Goal: Check status: Check status

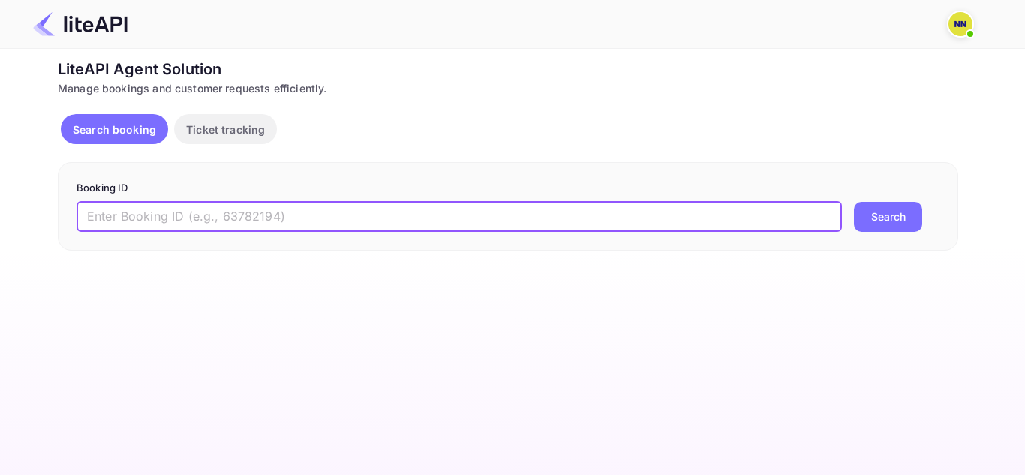
click at [489, 214] on input "text" at bounding box center [459, 217] width 765 height 30
paste input "8438661"
type input "8438661"
click at [854, 202] on button "Search" at bounding box center [888, 217] width 68 height 30
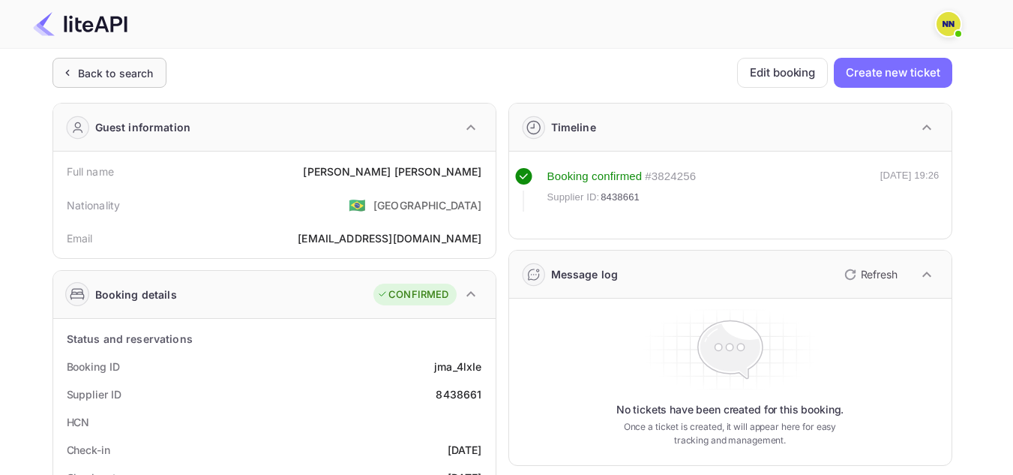
click at [93, 64] on div "Back to search" at bounding box center [110, 73] width 114 height 30
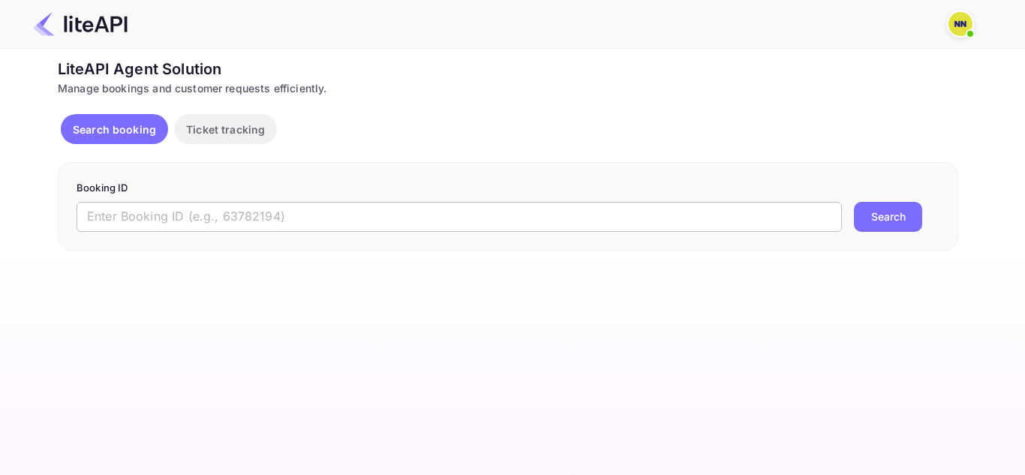
click at [244, 214] on input "text" at bounding box center [459, 217] width 765 height 30
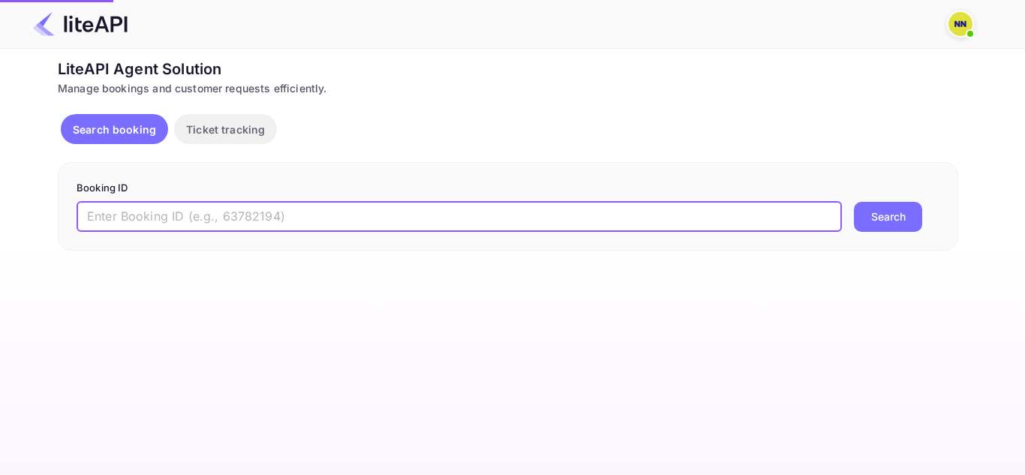
paste input "8656766"
type input "8656766"
click at [883, 211] on button "Search" at bounding box center [888, 217] width 68 height 30
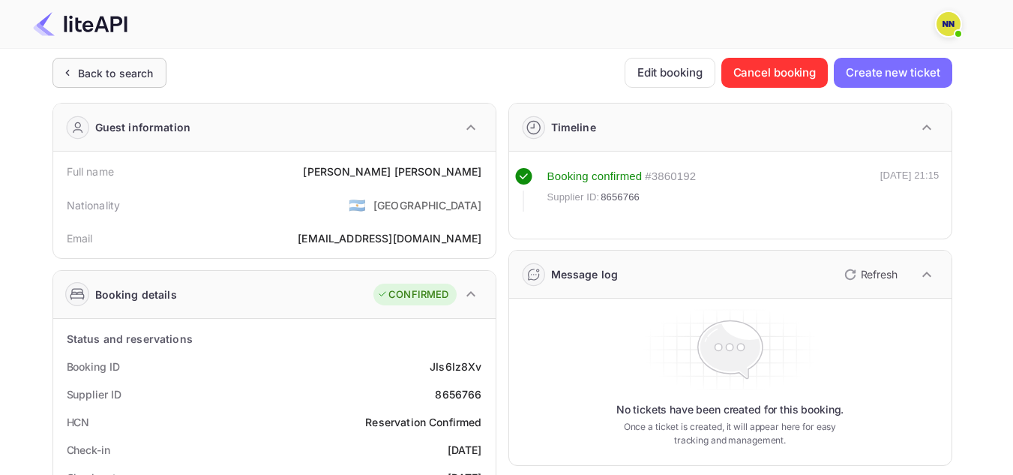
click at [149, 65] on div "Back to search" at bounding box center [116, 73] width 76 height 16
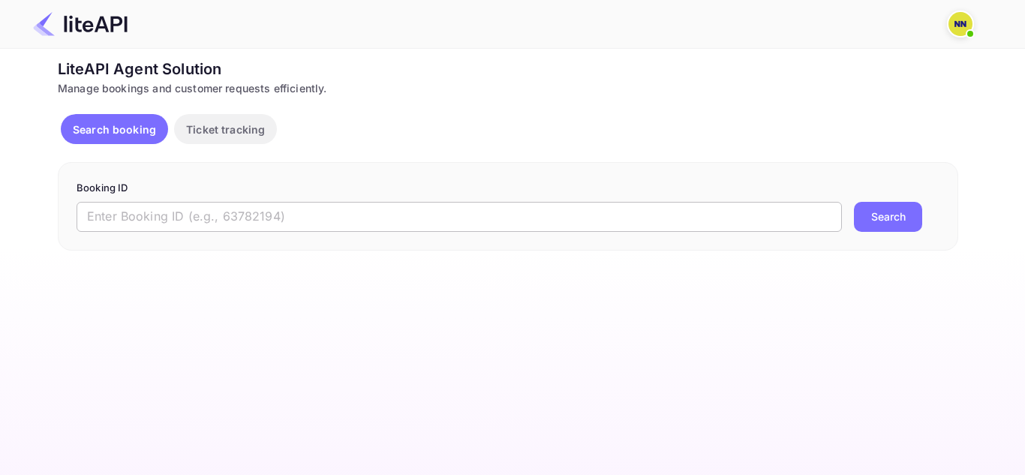
click at [212, 221] on input "text" at bounding box center [459, 217] width 765 height 30
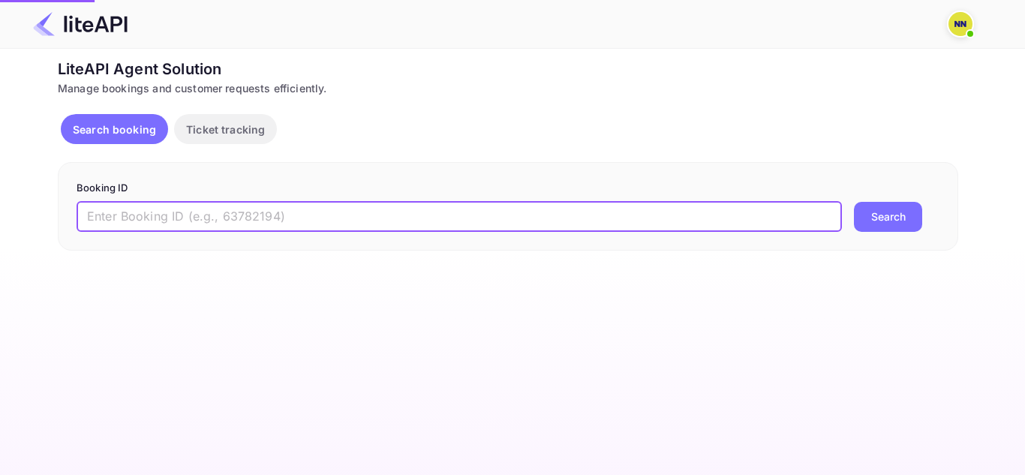
paste input "6329020"
click at [893, 218] on button "Search" at bounding box center [888, 217] width 68 height 30
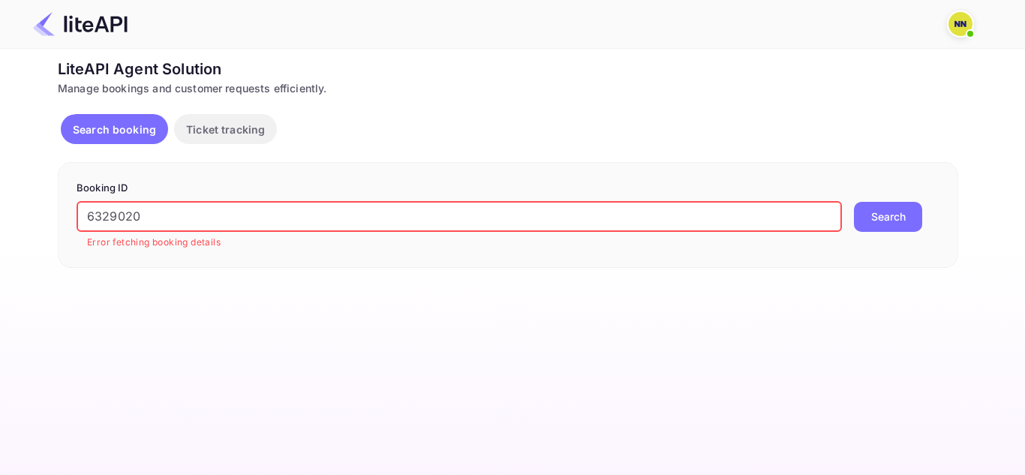
click at [363, 219] on input "6329020" at bounding box center [459, 217] width 765 height 30
paste input "8960504"
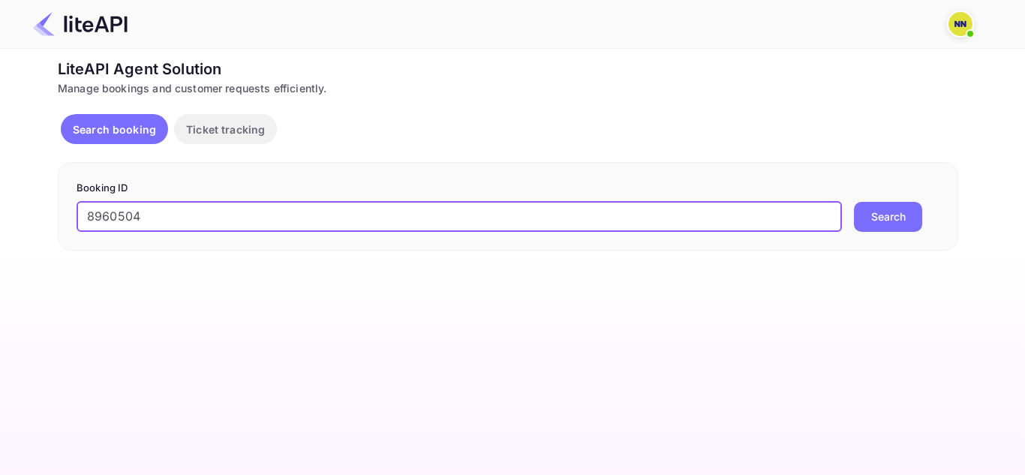
type input "8960504"
click at [854, 202] on button "Search" at bounding box center [888, 217] width 68 height 30
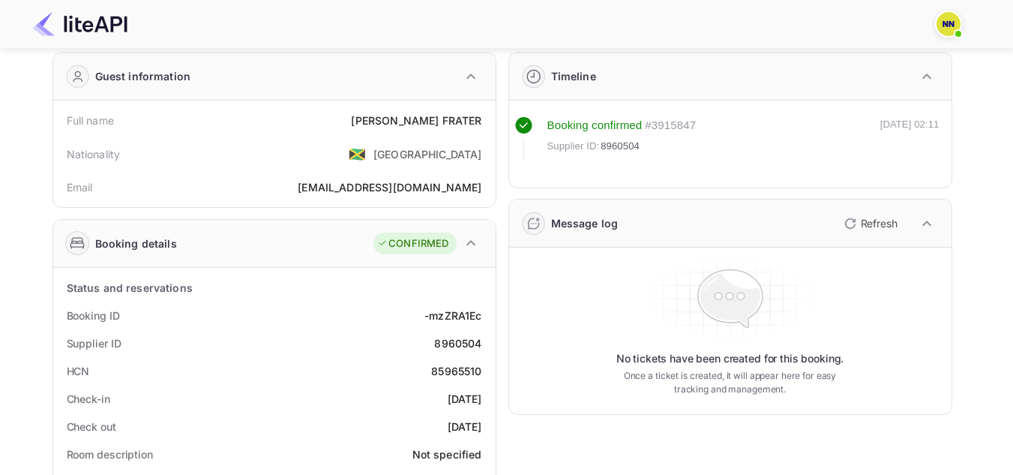
scroll to position [75, 0]
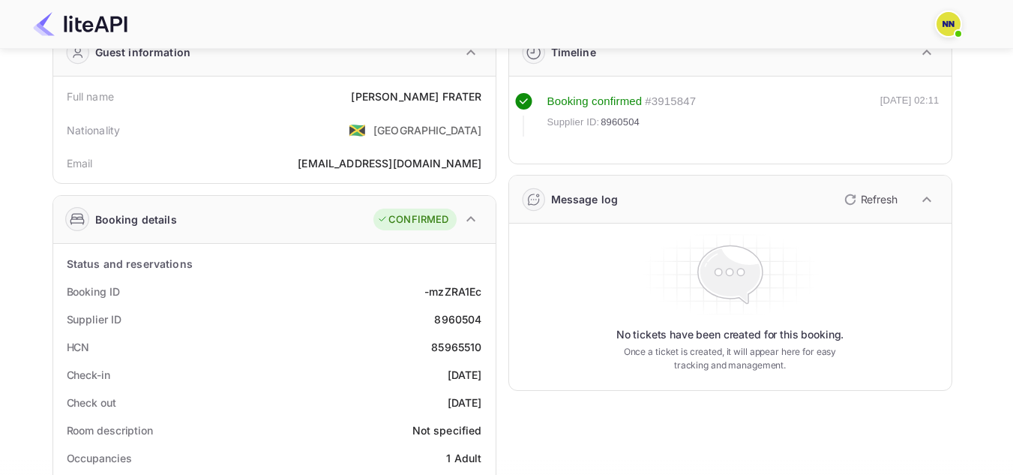
click at [456, 341] on div "85965510" at bounding box center [456, 347] width 50 height 16
copy div "85965510"
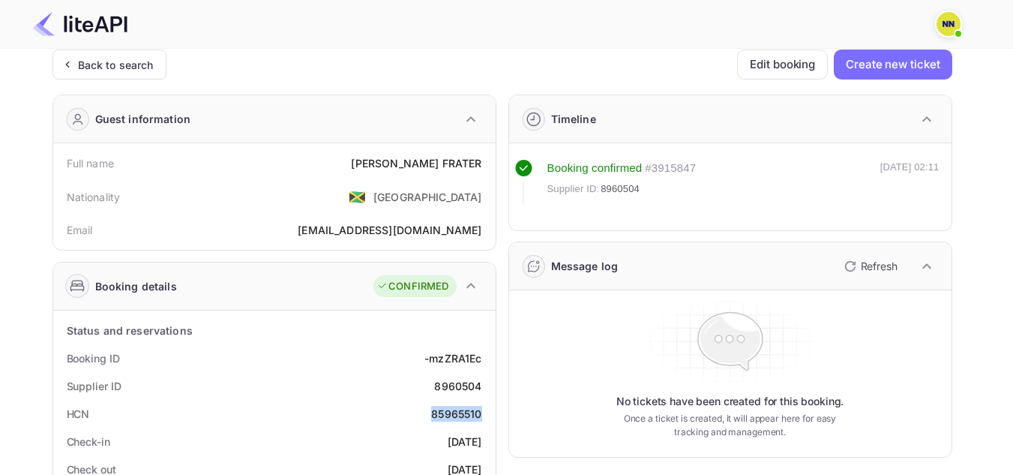
scroll to position [0, 0]
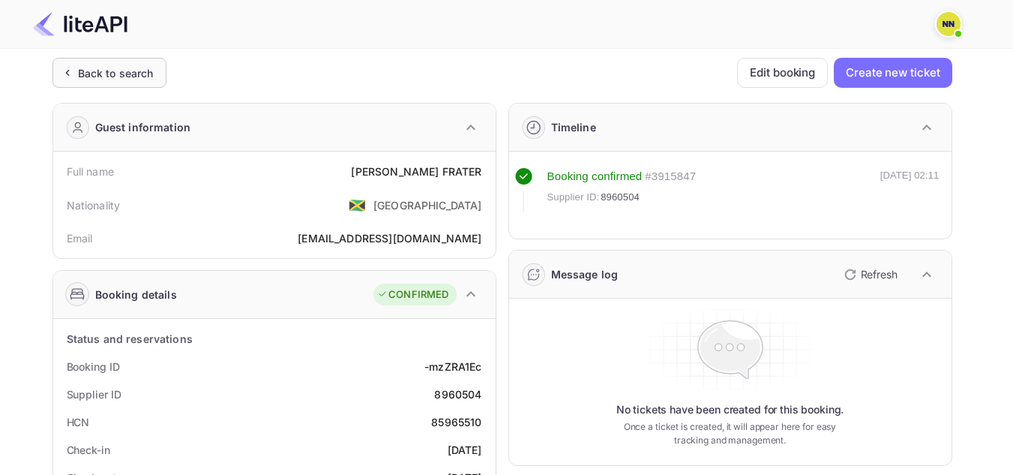
click at [152, 71] on div "Back to search" at bounding box center [116, 73] width 76 height 16
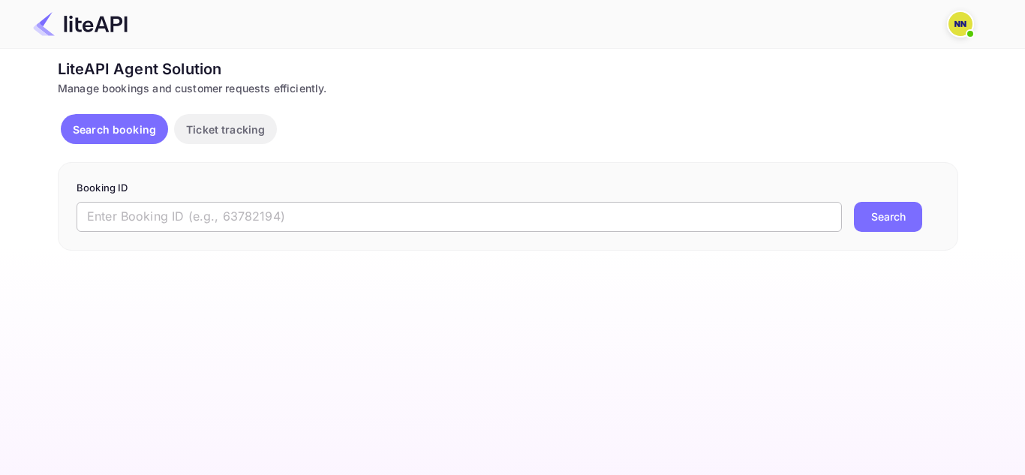
click at [414, 223] on input "text" at bounding box center [459, 217] width 765 height 30
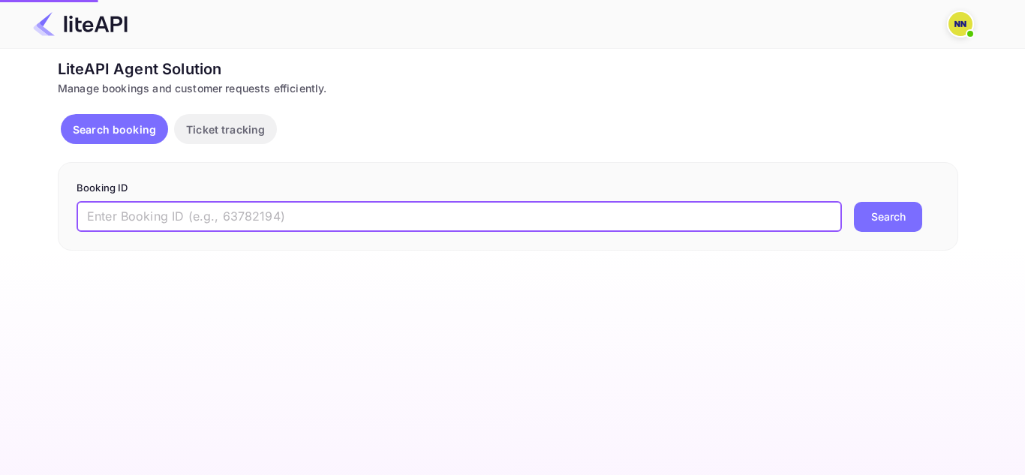
paste input "6819133"
type input "6819133"
click at [854, 202] on button "Search" at bounding box center [888, 217] width 68 height 30
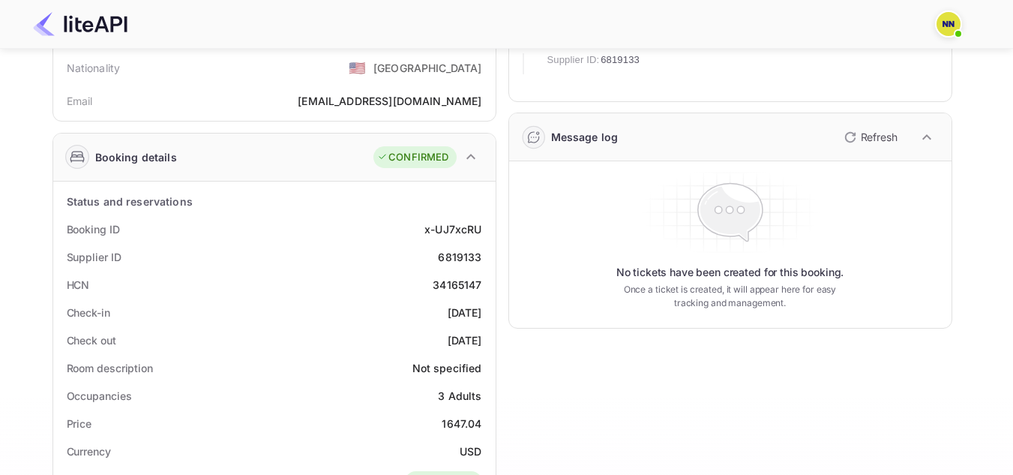
scroll to position [150, 0]
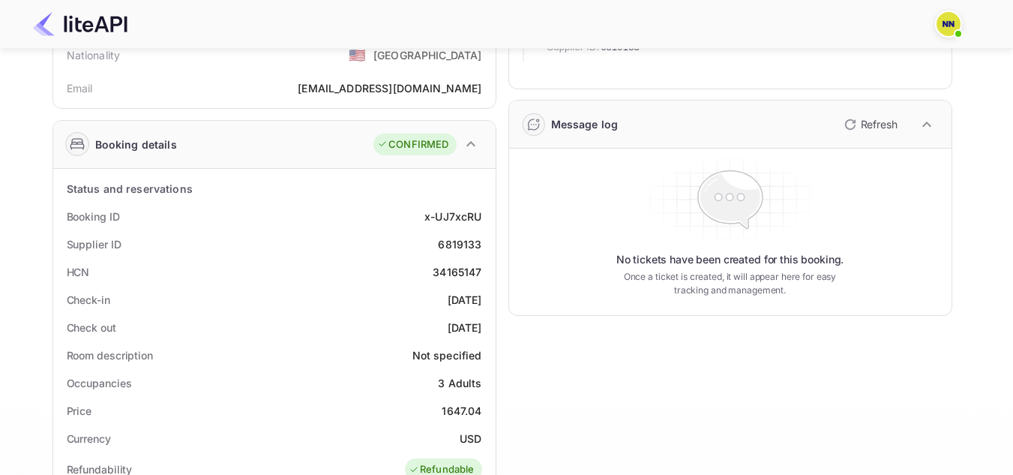
click at [461, 273] on div "34165147" at bounding box center [457, 272] width 49 height 16
copy div "34165147"
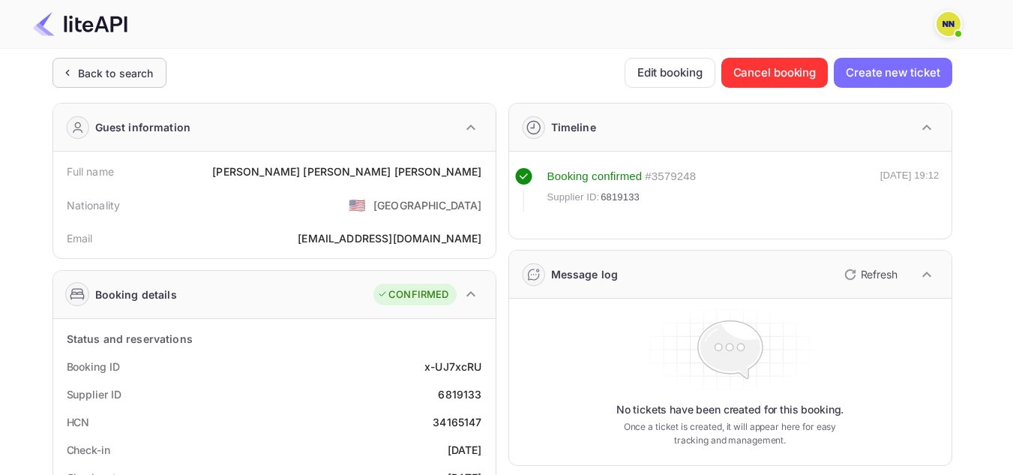
click at [136, 66] on div "Back to search" at bounding box center [116, 73] width 76 height 16
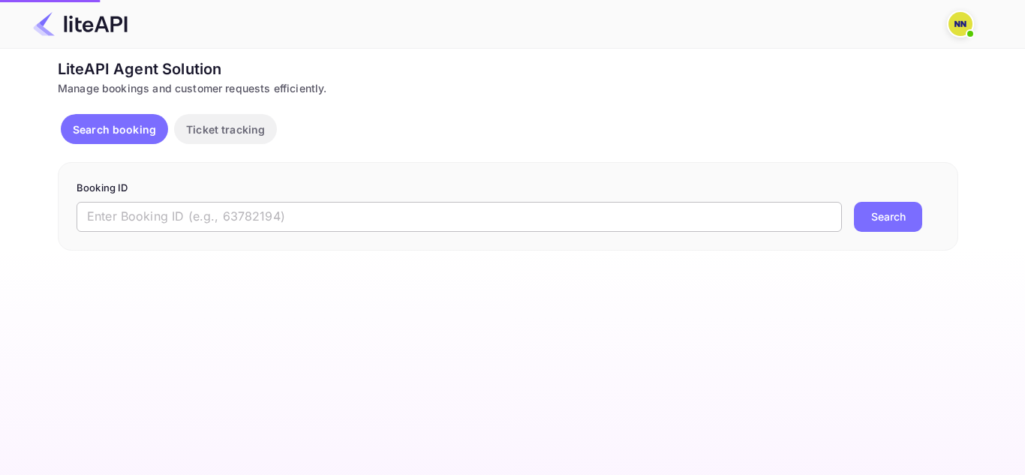
click at [333, 209] on input "text" at bounding box center [459, 217] width 765 height 30
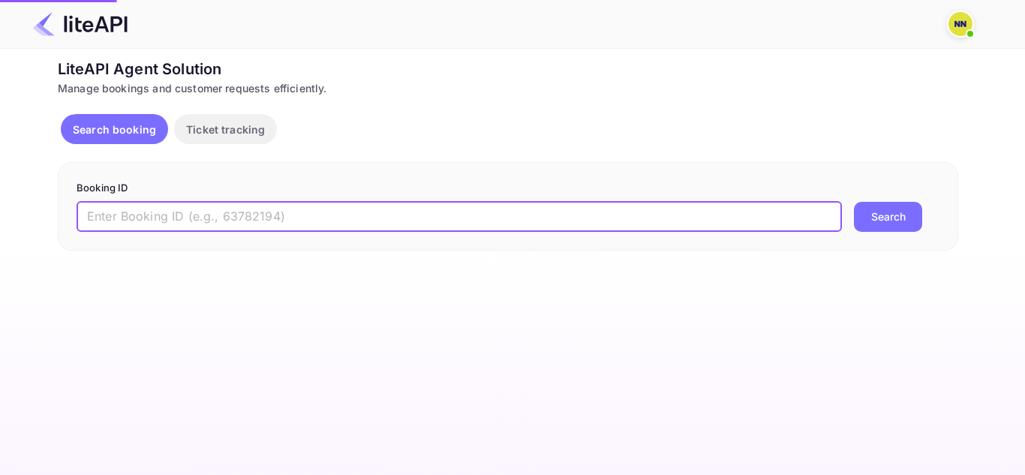
paste input "8652061"
type input "8652061"
click at [854, 202] on button "Search" at bounding box center [888, 217] width 68 height 30
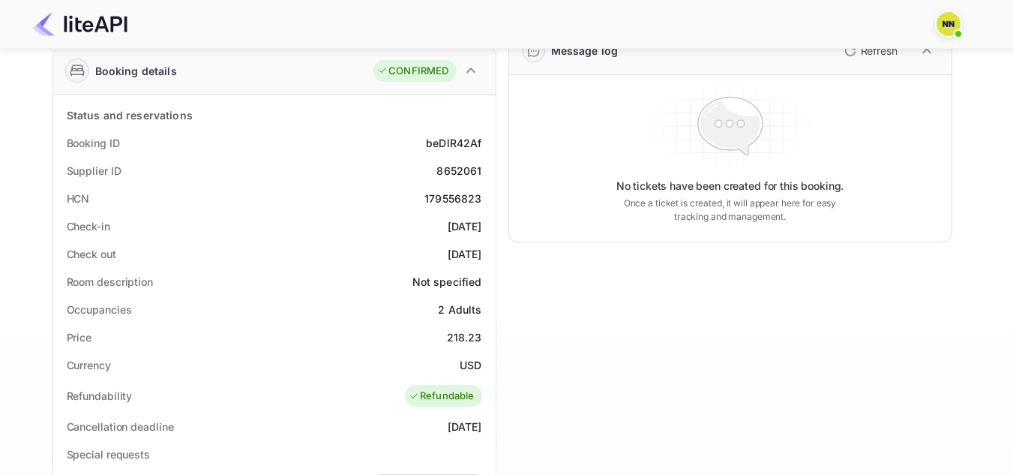
scroll to position [225, 0]
click at [474, 200] on div "179556823" at bounding box center [453, 197] width 57 height 16
copy div "179556823"
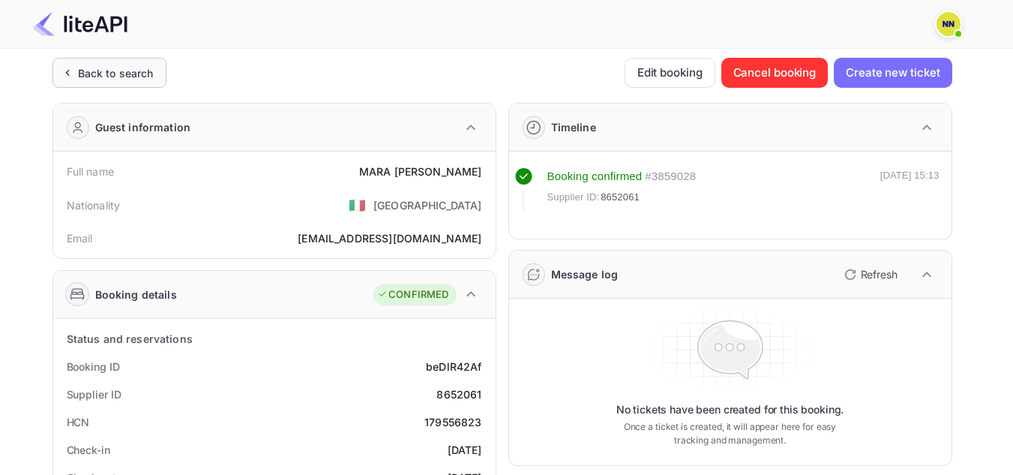
click at [130, 65] on div "Back to search" at bounding box center [116, 73] width 76 height 16
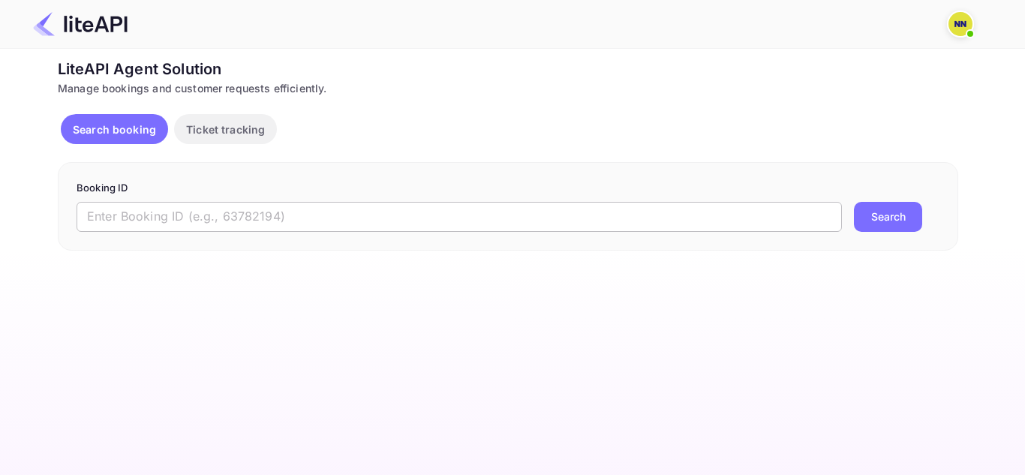
click at [297, 203] on input "text" at bounding box center [459, 217] width 765 height 30
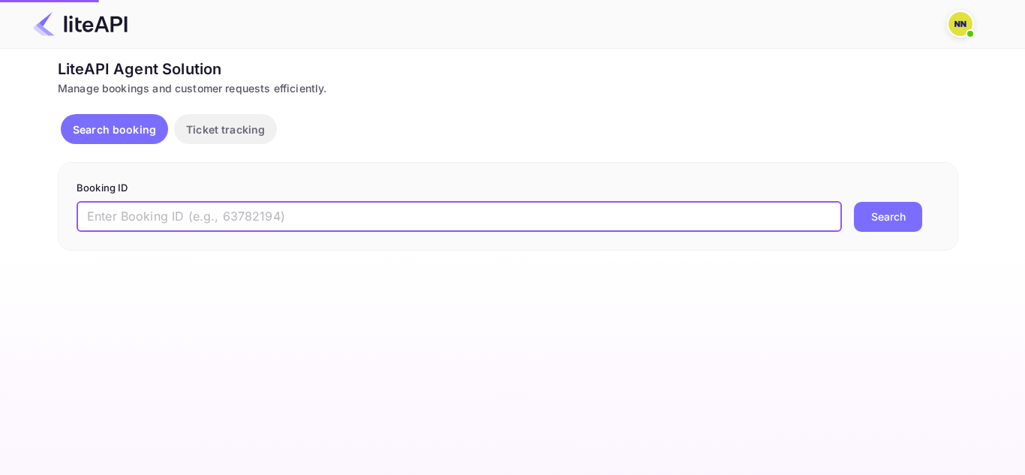
paste input "8709643"
type input "8709643"
click at [854, 202] on button "Search" at bounding box center [888, 217] width 68 height 30
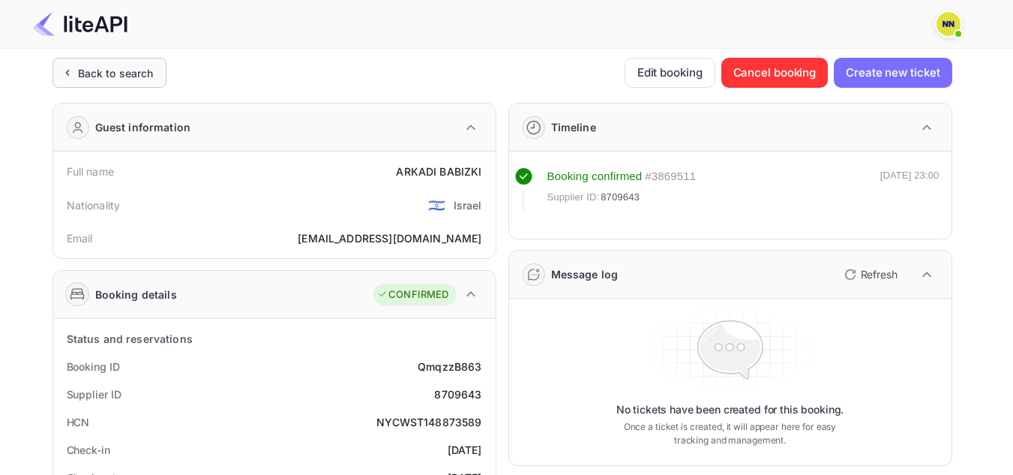
click at [141, 80] on div "Back to search" at bounding box center [116, 73] width 76 height 16
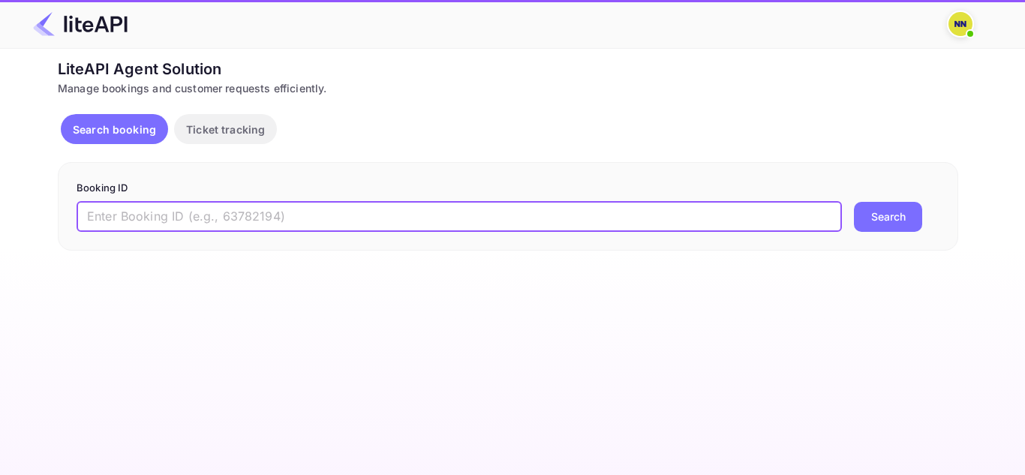
click at [305, 206] on input "text" at bounding box center [459, 217] width 765 height 30
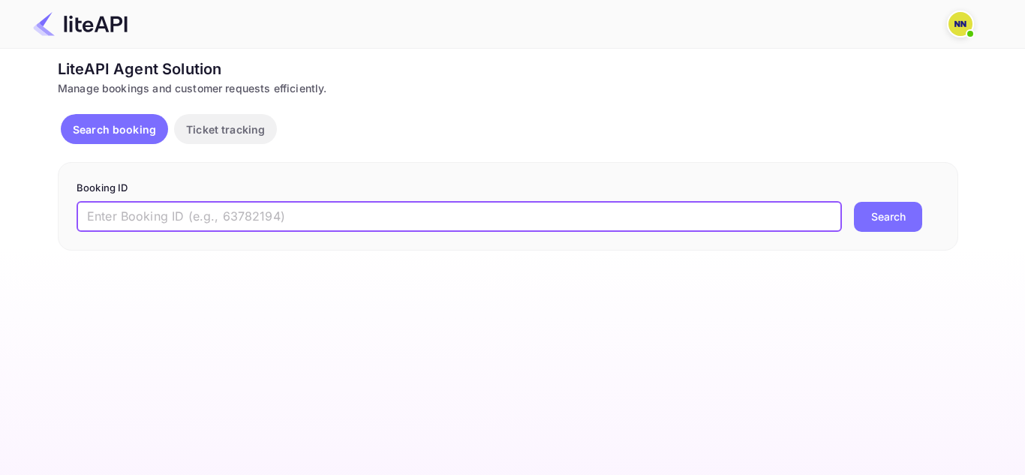
paste input "8049646"
type input "8049646"
click at [854, 202] on button "Search" at bounding box center [888, 217] width 68 height 30
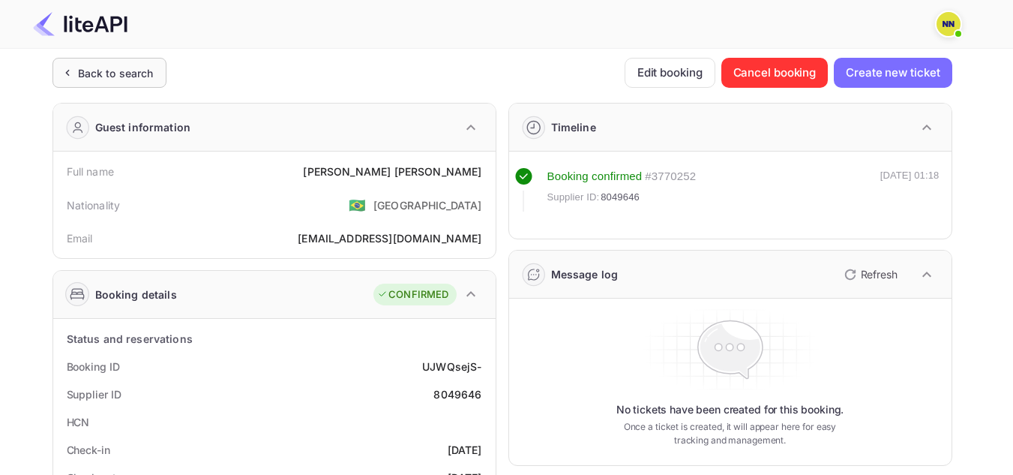
click at [80, 73] on div "Back to search" at bounding box center [116, 73] width 76 height 16
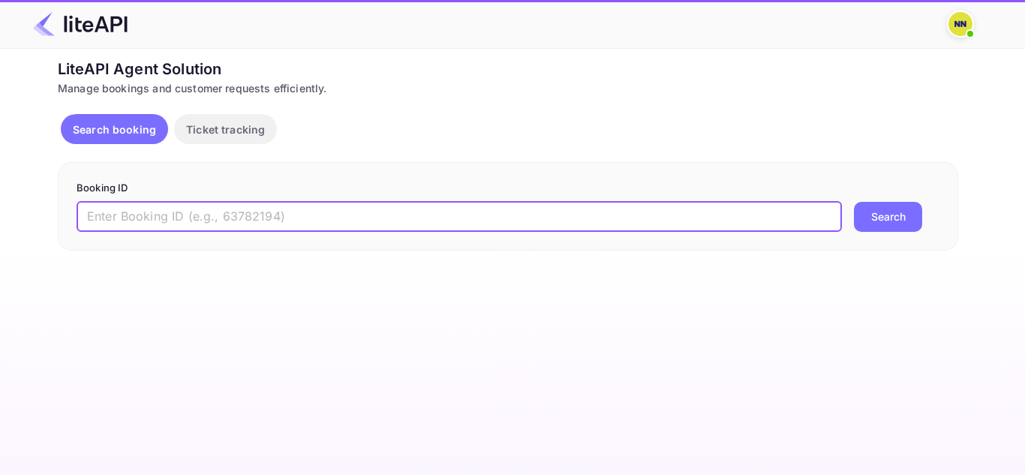
click at [265, 210] on input "text" at bounding box center [459, 217] width 765 height 30
paste input "8894811"
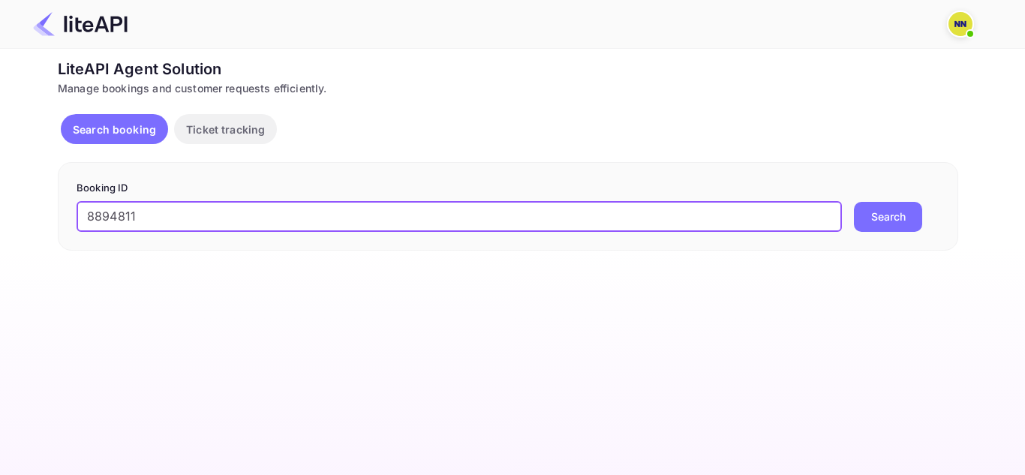
type input "8894811"
click at [854, 202] on button "Search" at bounding box center [888, 217] width 68 height 30
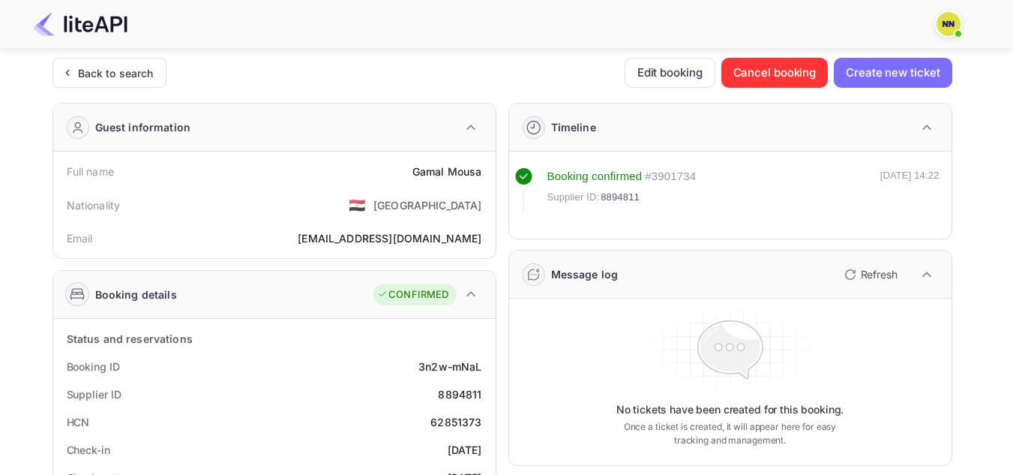
scroll to position [150, 0]
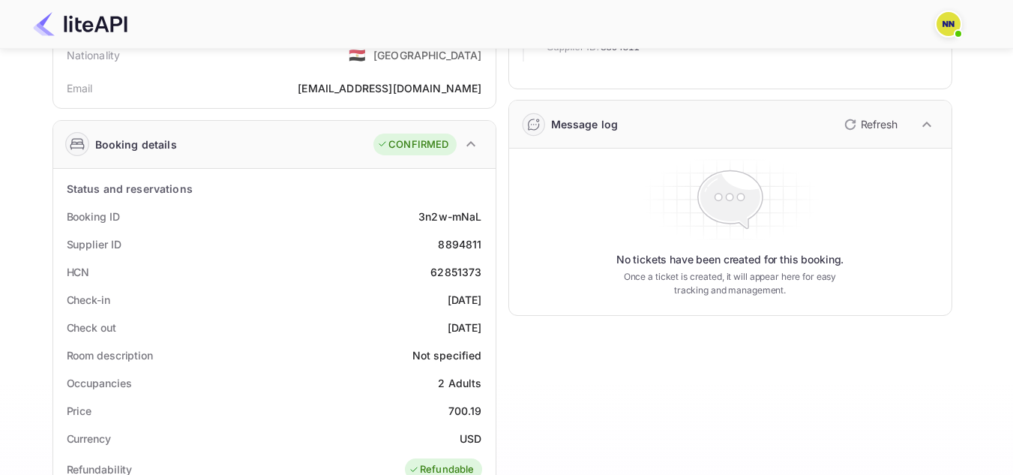
click at [456, 276] on div "62851373" at bounding box center [456, 272] width 51 height 16
copy div "62851373"
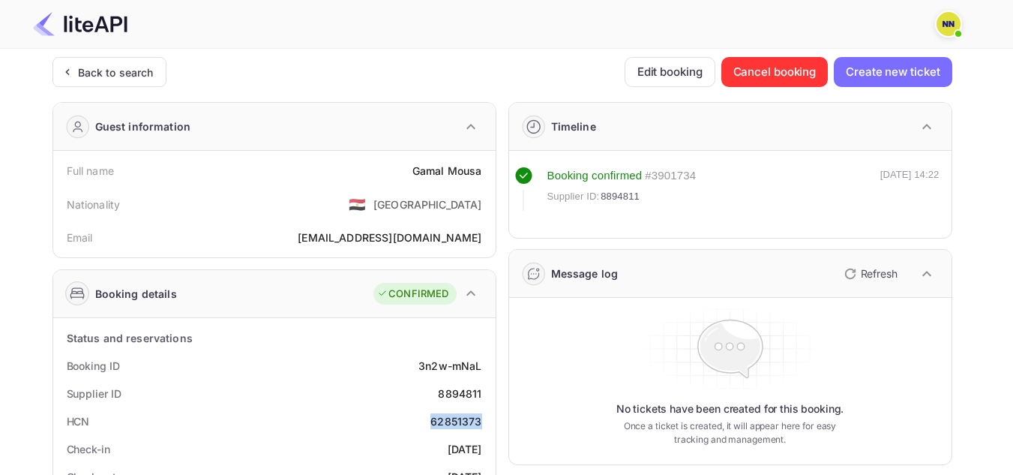
scroll to position [0, 0]
click at [107, 80] on div "Back to search" at bounding box center [116, 73] width 76 height 16
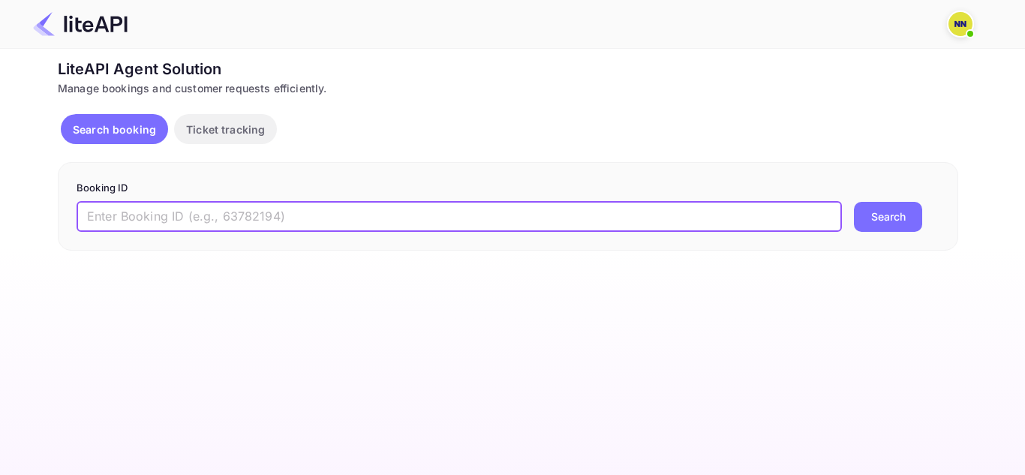
click at [319, 212] on input "text" at bounding box center [459, 217] width 765 height 30
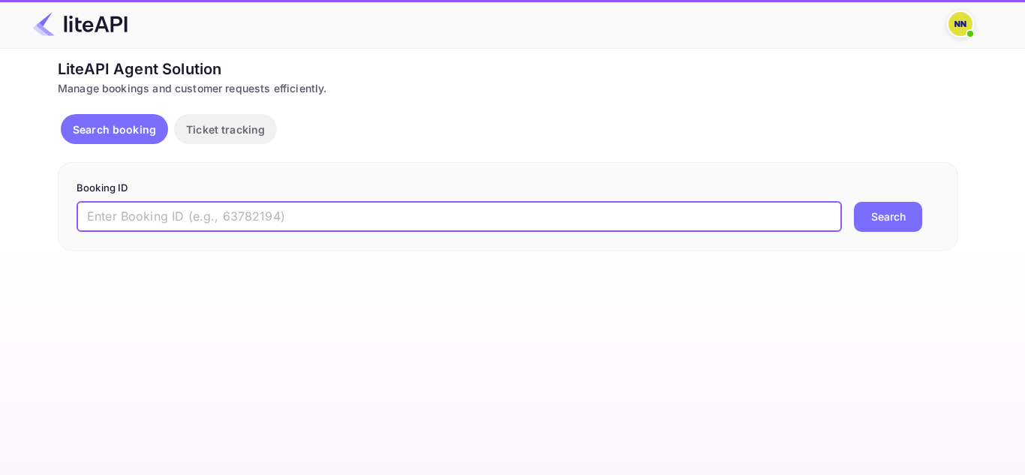
paste input "8925164"
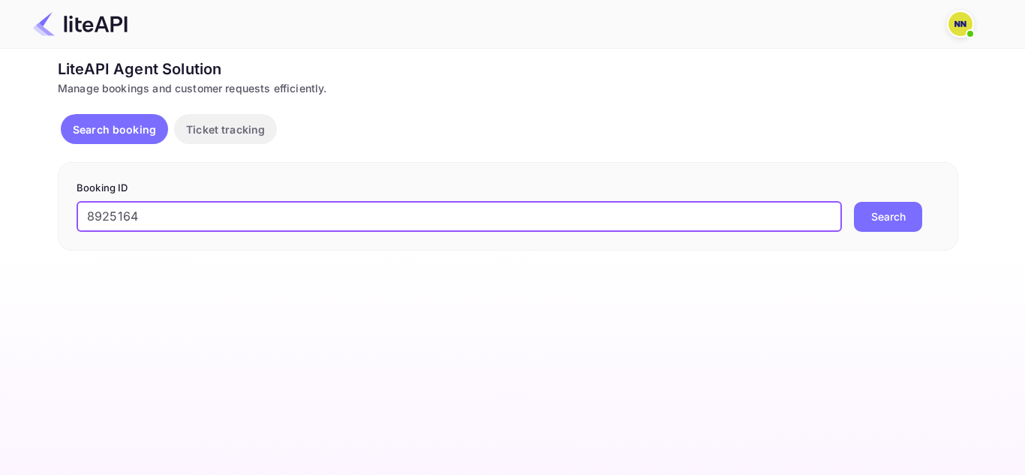
type input "8925164"
click at [854, 202] on button "Search" at bounding box center [888, 217] width 68 height 30
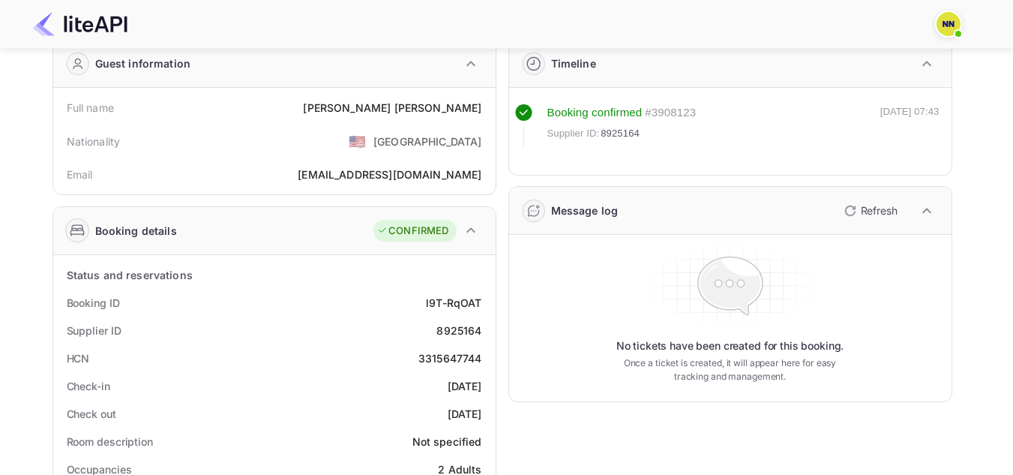
scroll to position [150, 0]
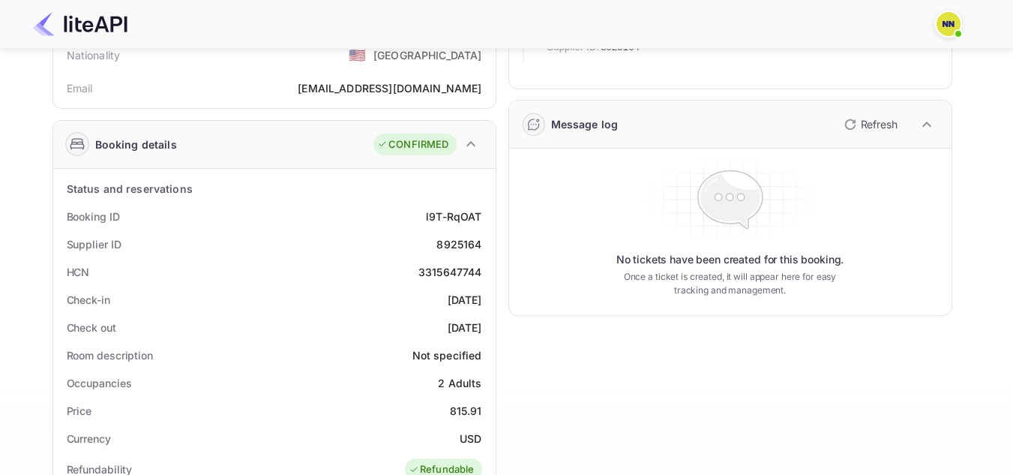
click at [460, 265] on div "3315647744" at bounding box center [451, 272] width 64 height 16
copy div "3315647744"
